Goal: Task Accomplishment & Management: Use online tool/utility

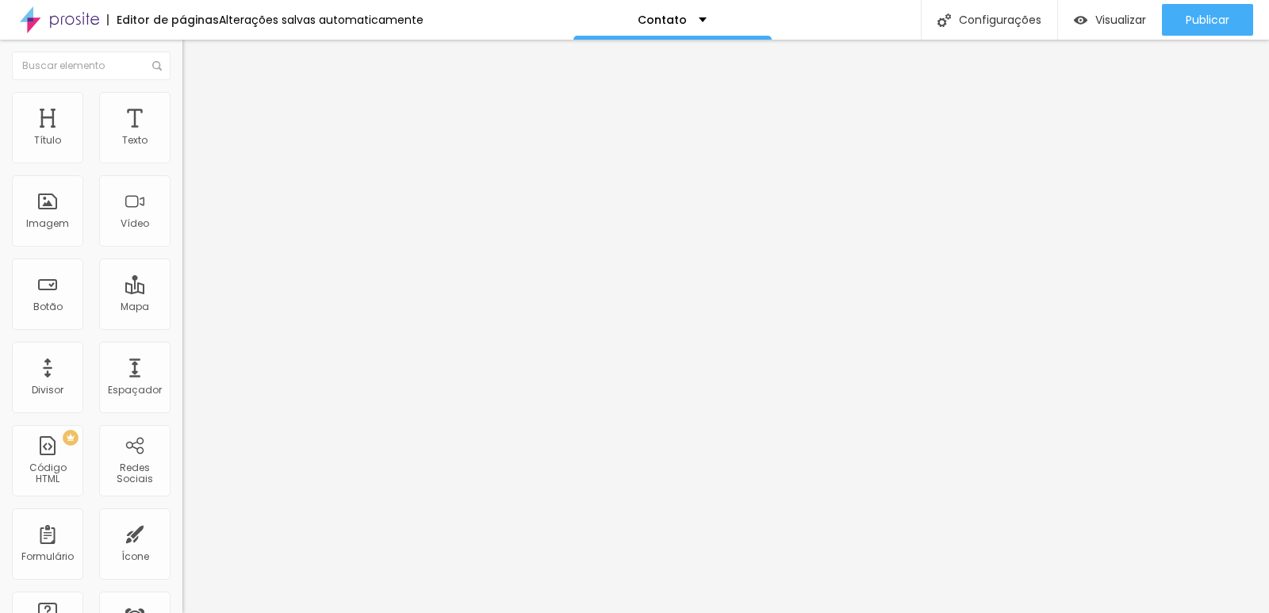
click at [182, 97] on img at bounding box center [189, 99] width 14 height 14
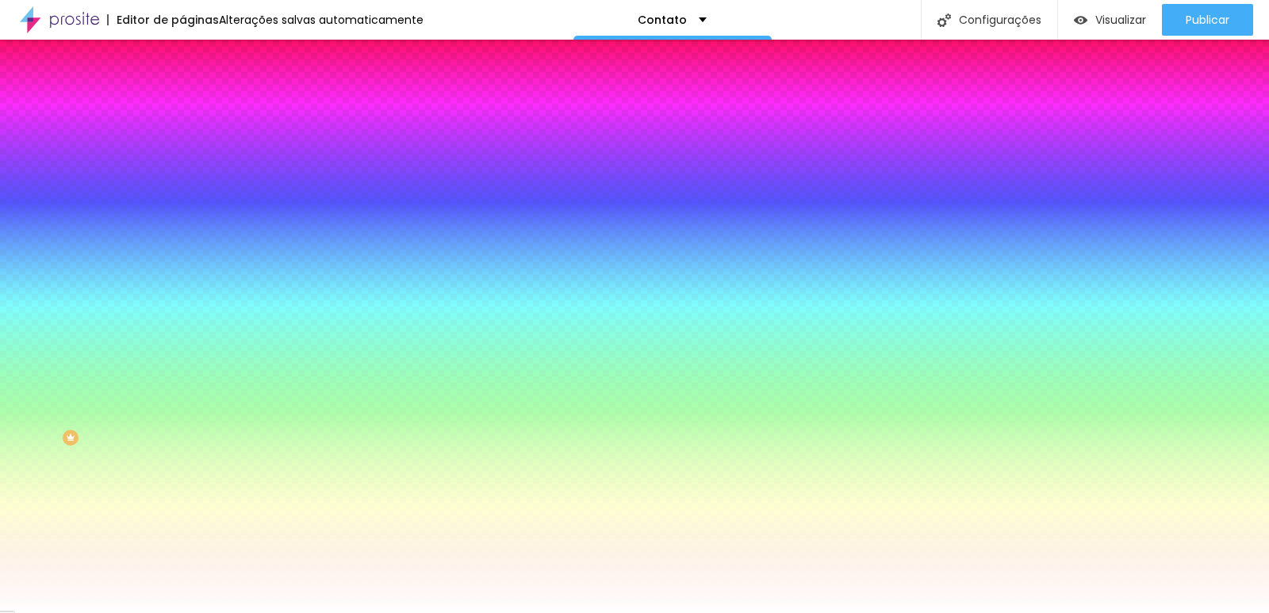
click at [182, 108] on li "Avançado" at bounding box center [273, 116] width 182 height 16
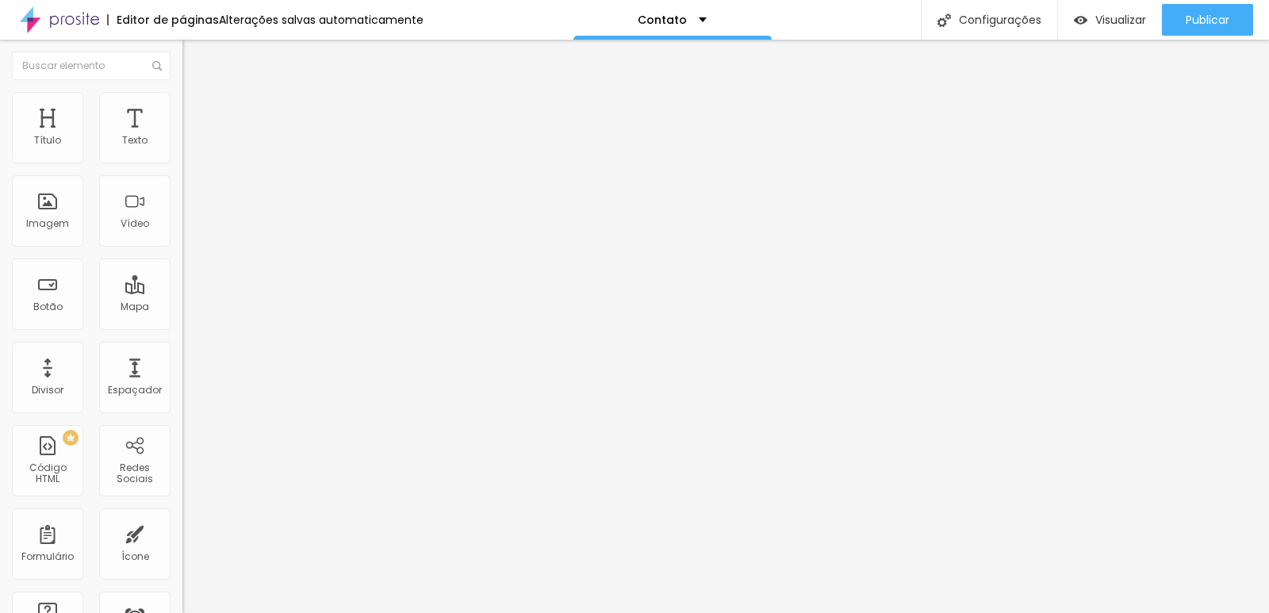
click at [182, 97] on img at bounding box center [189, 99] width 14 height 14
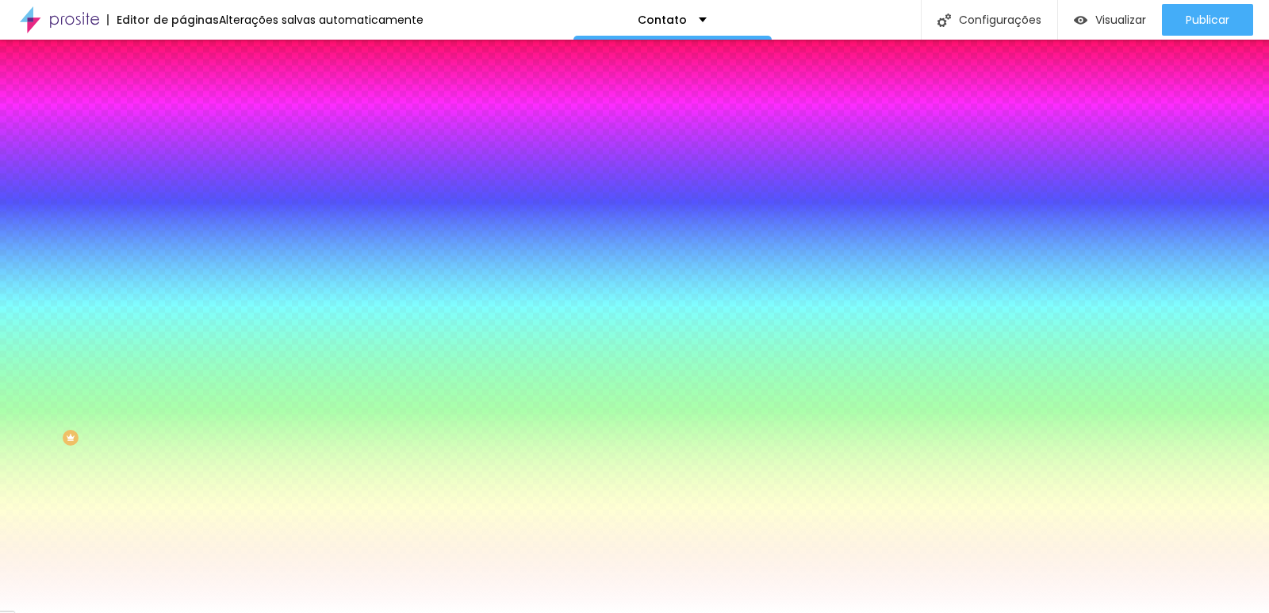
click at [182, 92] on li "Conteúdo" at bounding box center [273, 84] width 182 height 16
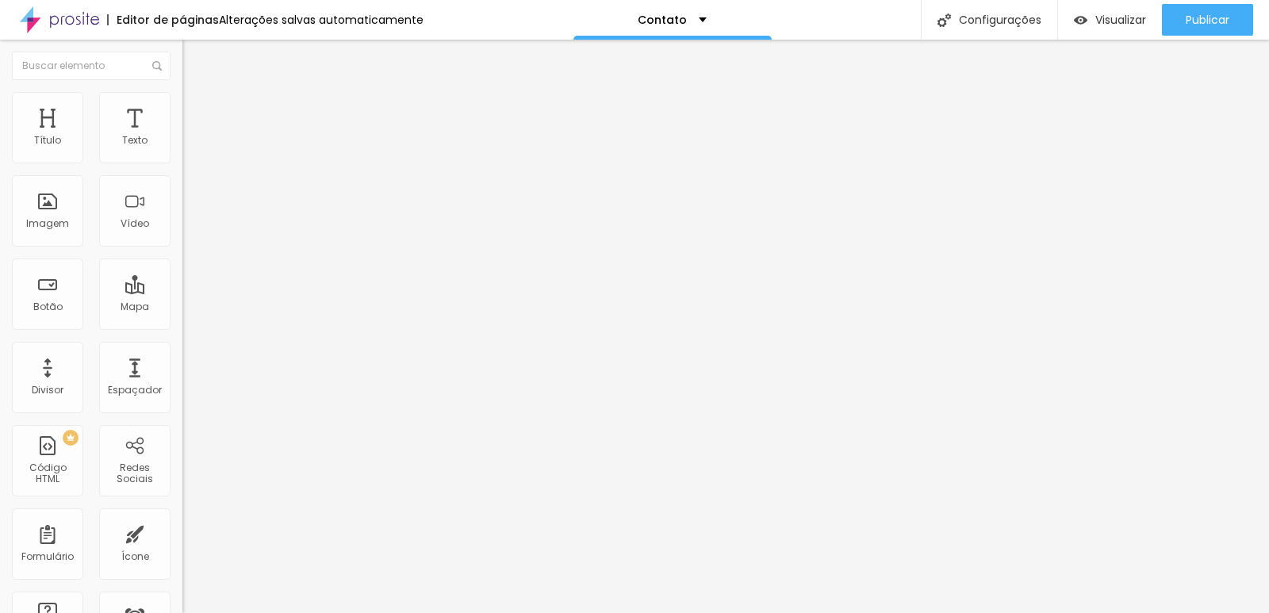
click at [193, 155] on div "Contacto após a sua escolha" at bounding box center [274, 147] width 162 height 14
click at [182, 160] on img at bounding box center [187, 165] width 10 height 10
